Goal: Task Accomplishment & Management: Use online tool/utility

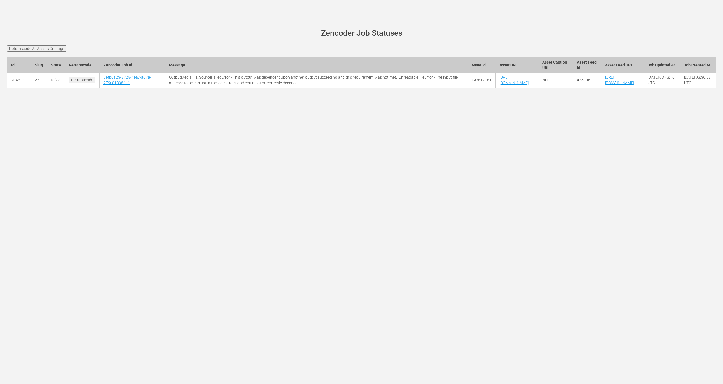
click at [496, 88] on td "[URL][DOMAIN_NAME]" at bounding box center [517, 80] width 43 height 15
click at [499, 85] on link "https://s3.us-west-1.wasabisys.com/sourcefiles/BonanzaBillies%20HD%2FBeverly%20…" at bounding box center [513, 80] width 29 height 10
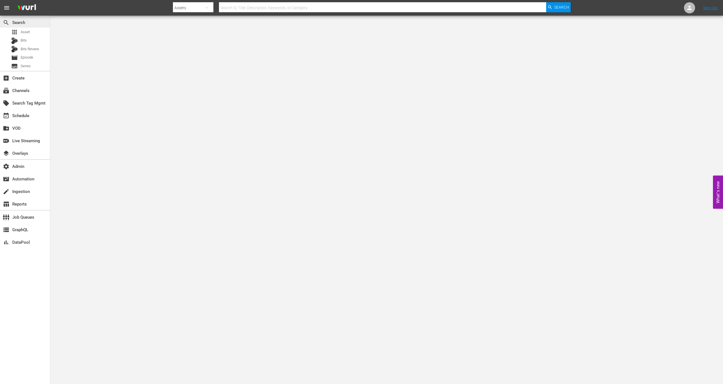
click at [31, 26] on div "search Search" at bounding box center [25, 21] width 50 height 11
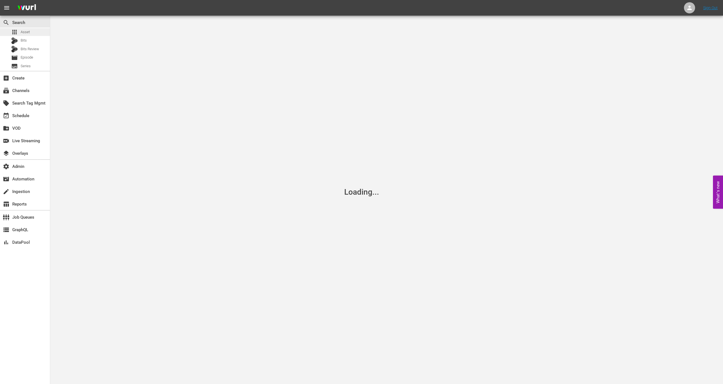
click at [31, 28] on div "apps Asset" at bounding box center [25, 32] width 50 height 8
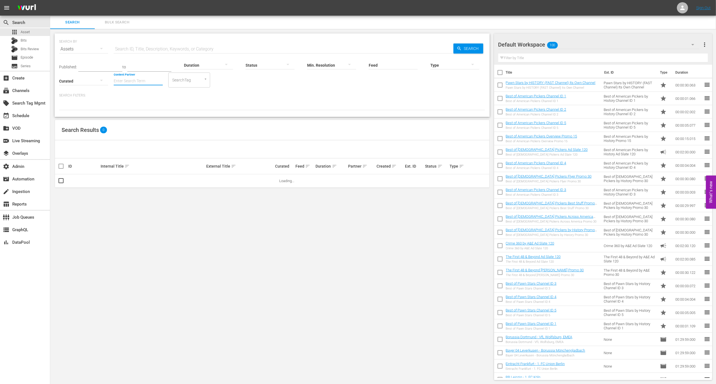
click at [134, 78] on input "Content Partner" at bounding box center [138, 81] width 49 height 20
click at [23, 193] on div "create Ingestion" at bounding box center [15, 190] width 31 height 5
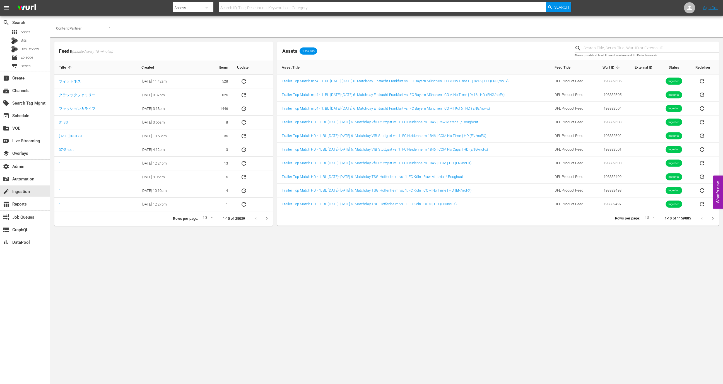
click at [96, 30] on input "Content Partner" at bounding box center [76, 28] width 40 height 8
click at [97, 103] on li "Tricoast TV" at bounding box center [84, 103] width 56 height 9
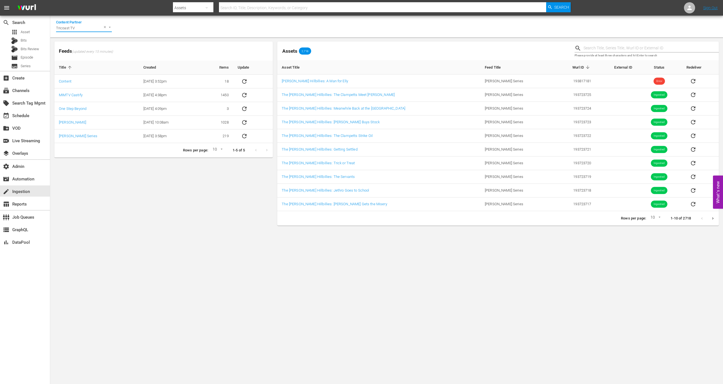
type input "Tricoast TV"
click at [610, 46] on input "text" at bounding box center [650, 48] width 135 height 8
paste input "193817181"
type input "193817181"
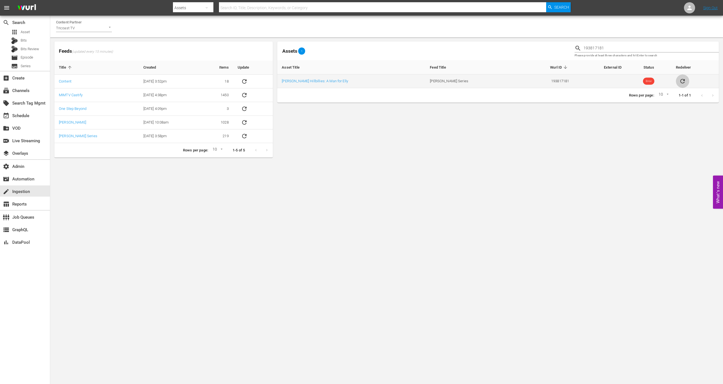
click at [679, 80] on icon "sticky table" at bounding box center [682, 81] width 7 height 7
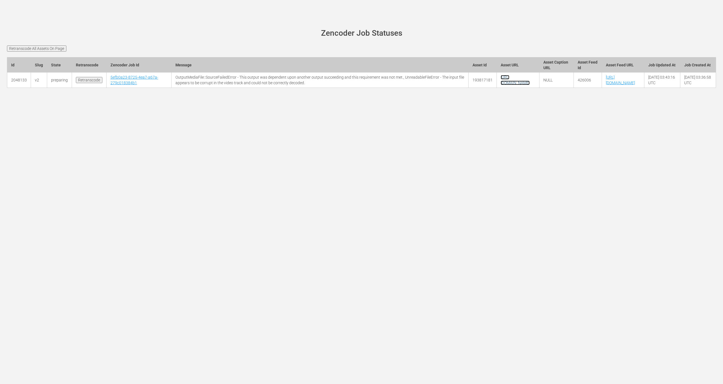
click at [501, 85] on link "[URL][DOMAIN_NAME]" at bounding box center [515, 80] width 29 height 10
click at [53, 47] on input "Retranscode All Assets On Page" at bounding box center [36, 48] width 59 height 6
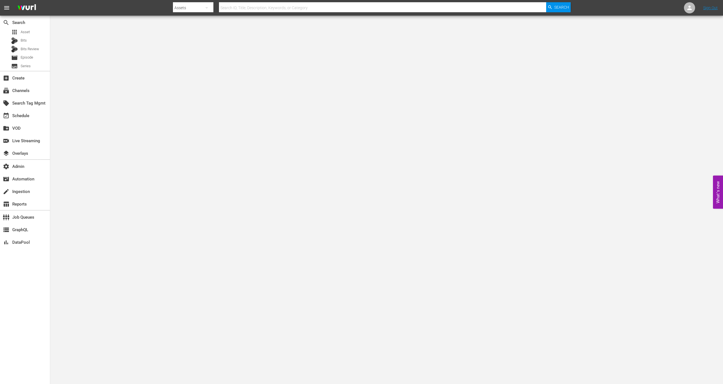
click at [28, 122] on div "create_new_folder VOD" at bounding box center [25, 128] width 50 height 13
click at [30, 112] on div "event_available Schedule" at bounding box center [15, 114] width 31 height 5
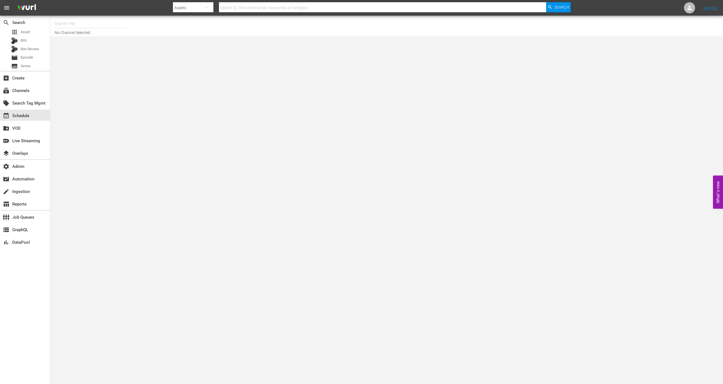
click at [83, 28] on input "text" at bounding box center [90, 23] width 71 height 13
click at [95, 53] on div "AMC en Español (TV-14) (1376 - amc_amcespanol_3)" at bounding box center [131, 52] width 144 height 13
type input "AMC en Español (TV-14) (1376 - amc_amcespanol_3)"
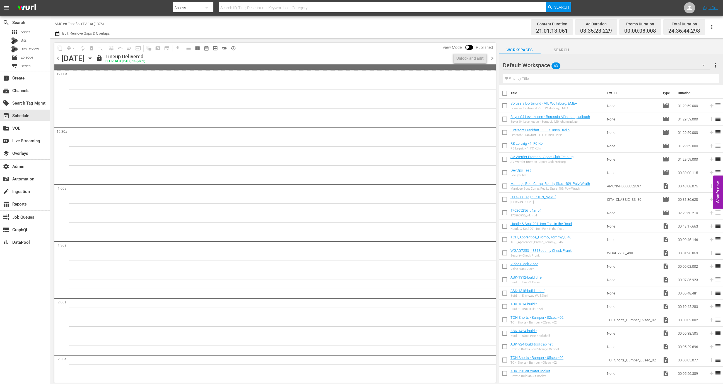
click at [93, 58] on icon "button" at bounding box center [90, 58] width 6 height 6
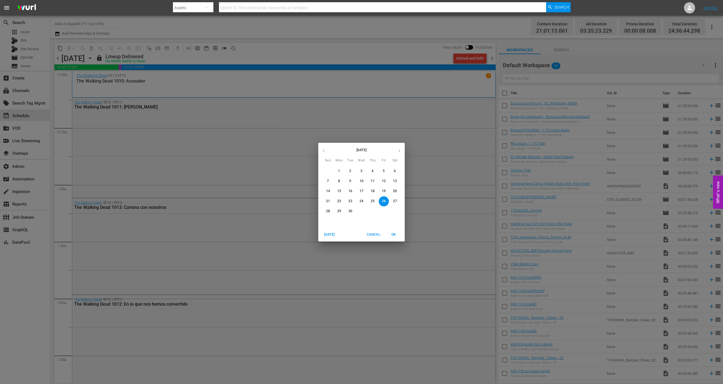
click at [400, 148] on button "button" at bounding box center [399, 150] width 11 height 11
click at [393, 172] on span "4" at bounding box center [395, 171] width 10 height 5
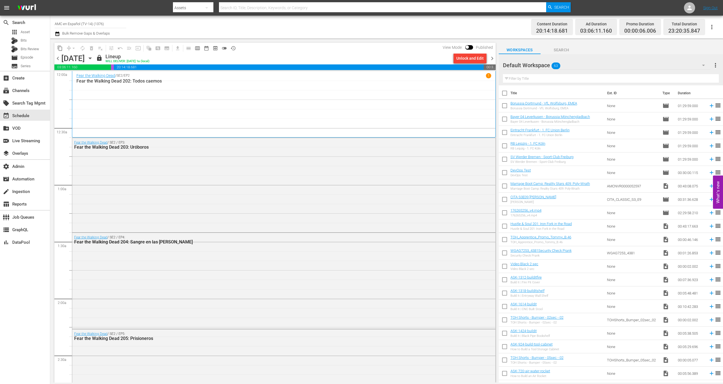
click at [238, 45] on div "content_copy compress arrow_drop_down autorenew_outlined delete_forever_outline…" at bounding box center [146, 48] width 184 height 11
click at [237, 45] on span "history_outlined" at bounding box center [233, 48] width 9 height 9
click at [235, 46] on span "history_outlined" at bounding box center [233, 48] width 6 height 6
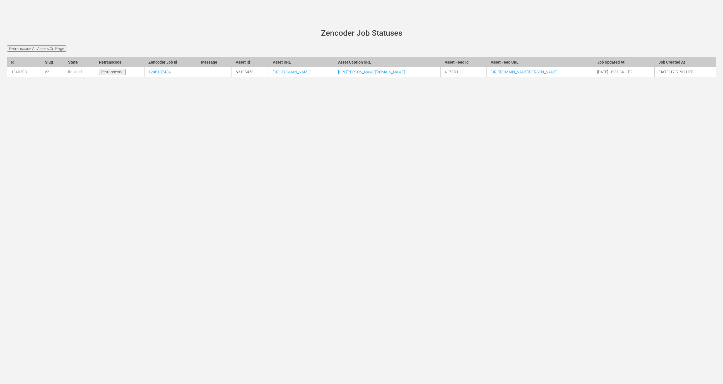
click at [48, 43] on main "wurl-scheduler.com site status Zencoder Job Statuses Retranscode All Assets On …" at bounding box center [361, 56] width 723 height 81
click at [48, 46] on input "Retranscode All Assets On Page" at bounding box center [36, 48] width 59 height 6
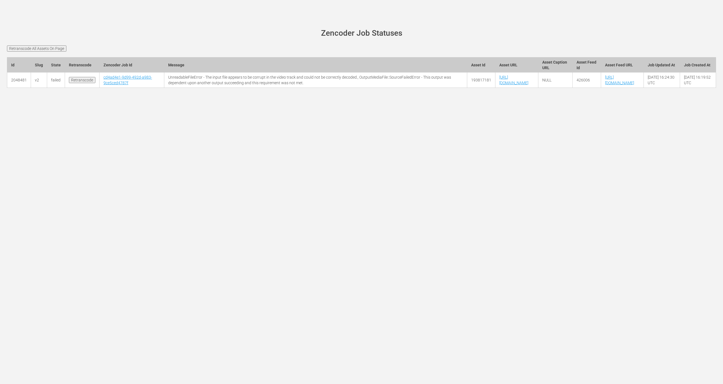
click at [609, 88] on td "[URL][DOMAIN_NAME]" at bounding box center [622, 80] width 43 height 15
click at [609, 85] on link "[URL][DOMAIN_NAME]" at bounding box center [619, 80] width 29 height 10
click at [467, 88] on td "193817181" at bounding box center [481, 80] width 28 height 15
copy td "193817181"
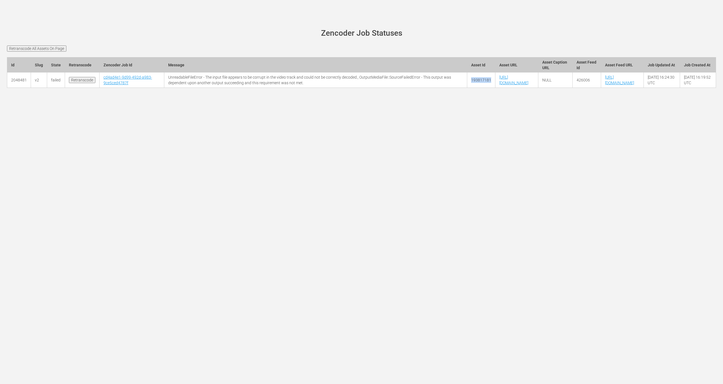
drag, startPoint x: 350, startPoint y: 103, endPoint x: 288, endPoint y: 89, distance: 63.5
click at [495, 88] on td "[URL][DOMAIN_NAME]" at bounding box center [516, 80] width 43 height 15
copy link "[URL][DOMAIN_NAME]"
click at [110, 85] on link "cd4ad4e1-9d99-492d-a983-9ce5ced4787f" at bounding box center [127, 80] width 49 height 10
click at [109, 85] on link "cd4ad4e1-9d99-492d-a983-9ce5ced4787f" at bounding box center [127, 80] width 49 height 10
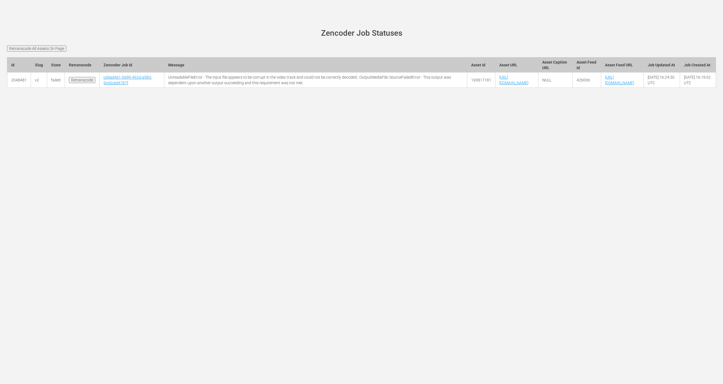
click at [467, 88] on td "193817181" at bounding box center [481, 80] width 28 height 15
copy td "193817181"
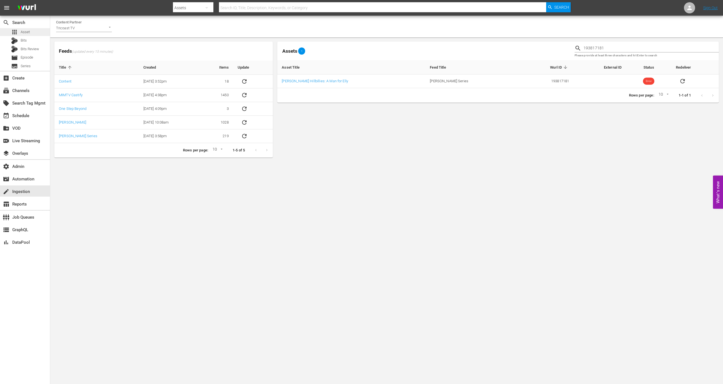
click at [31, 31] on div "apps Asset" at bounding box center [25, 32] width 50 height 8
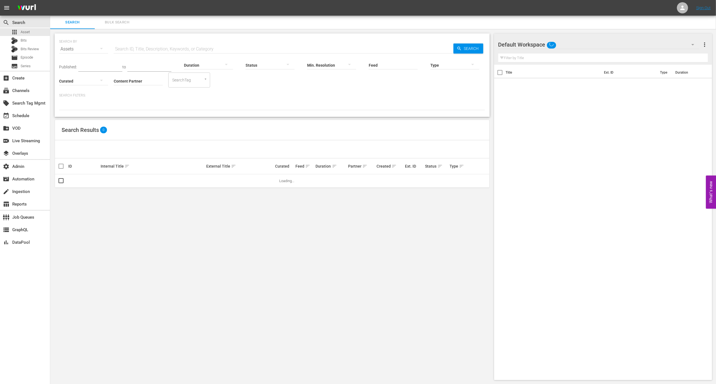
click at [148, 47] on input "text" at bounding box center [284, 48] width 340 height 13
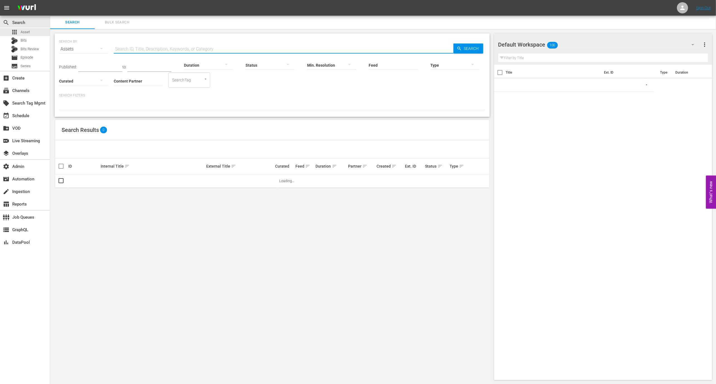
paste input "193817181"
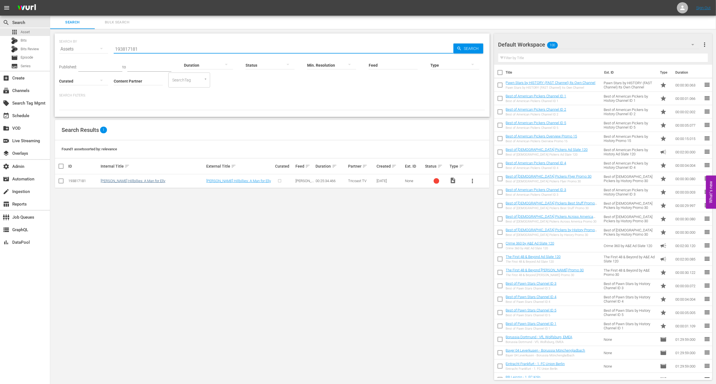
type input "193817181"
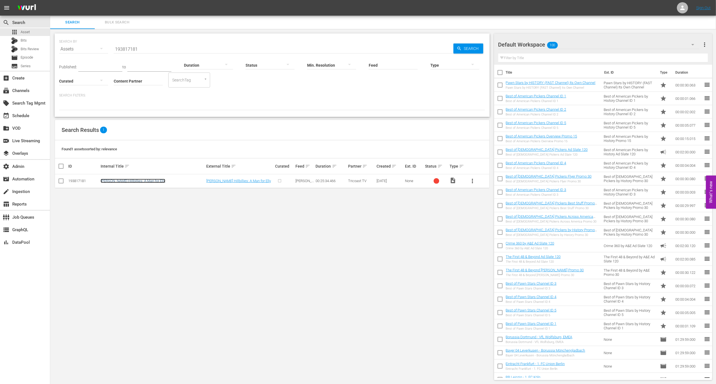
click at [138, 181] on link "Beverly Hillbillies: A Man for Elly" at bounding box center [133, 181] width 65 height 4
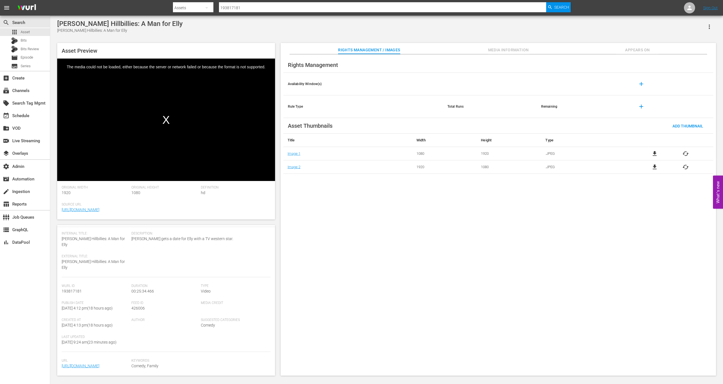
scroll to position [43, 0]
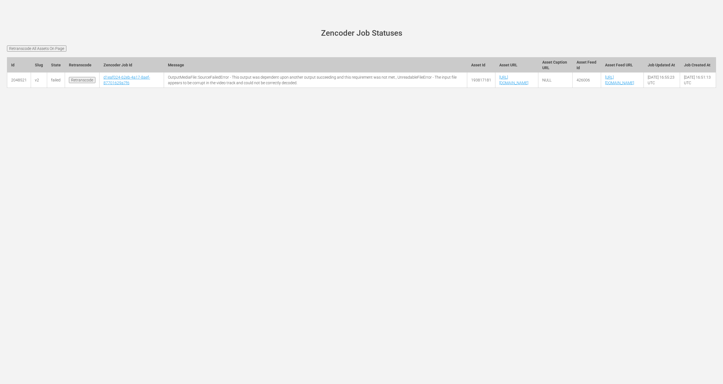
click at [495, 88] on td "[URL][DOMAIN_NAME]" at bounding box center [516, 80] width 43 height 15
copy tr "[URL][DOMAIN_NAME]"
click at [116, 88] on td "d1eaf024-62eb-4a17-8aef-87701629a7f6" at bounding box center [132, 80] width 64 height 15
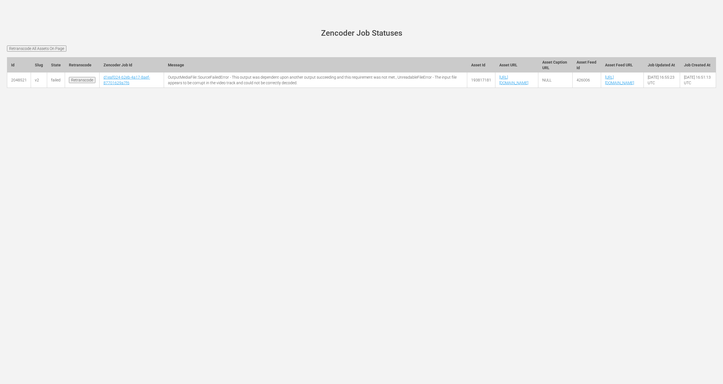
click at [116, 88] on td "d1eaf024-62eb-4a17-8aef-87701629a7f6" at bounding box center [132, 80] width 64 height 15
click at [116, 85] on link "d1eaf024-62eb-4a17-8aef-87701629a7f6" at bounding box center [126, 80] width 47 height 10
click at [55, 47] on input "Retranscode All Assets On Page" at bounding box center [36, 48] width 59 height 6
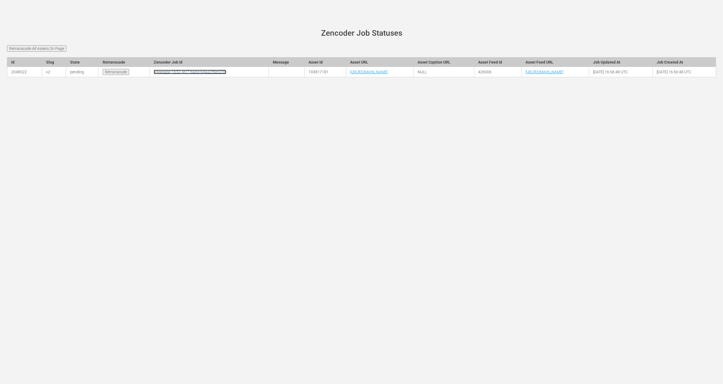
click at [154, 74] on link "34eeeabe-1632-4fc7-ba6d-b4aa2f8e0238" at bounding box center [190, 72] width 73 height 4
click at [346, 77] on td "[URL][DOMAIN_NAME]" at bounding box center [379, 72] width 67 height 10
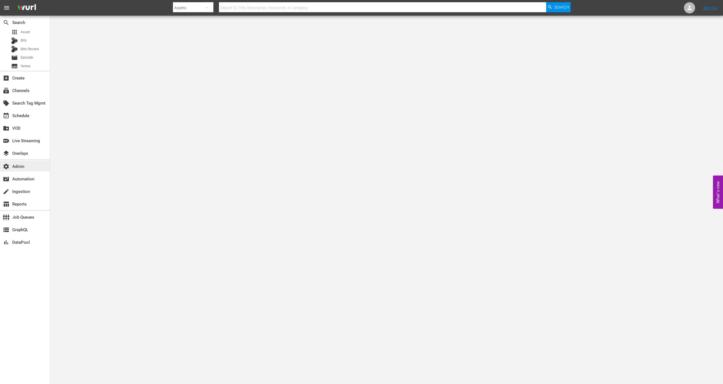
click at [28, 166] on div "settings Admin" at bounding box center [15, 165] width 31 height 5
